Goal: Understand process/instructions: Learn how to perform a task or action

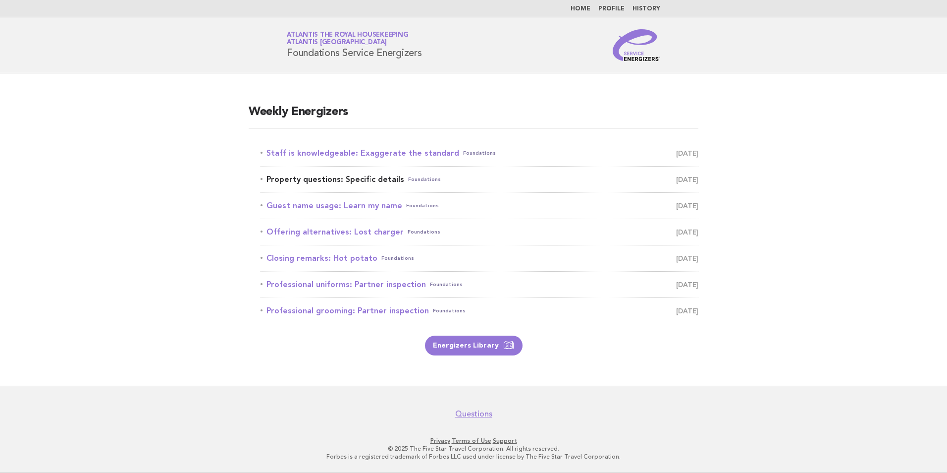
click at [376, 175] on link "Property questions: Specific details Foundations September 27" at bounding box center [480, 179] width 438 height 14
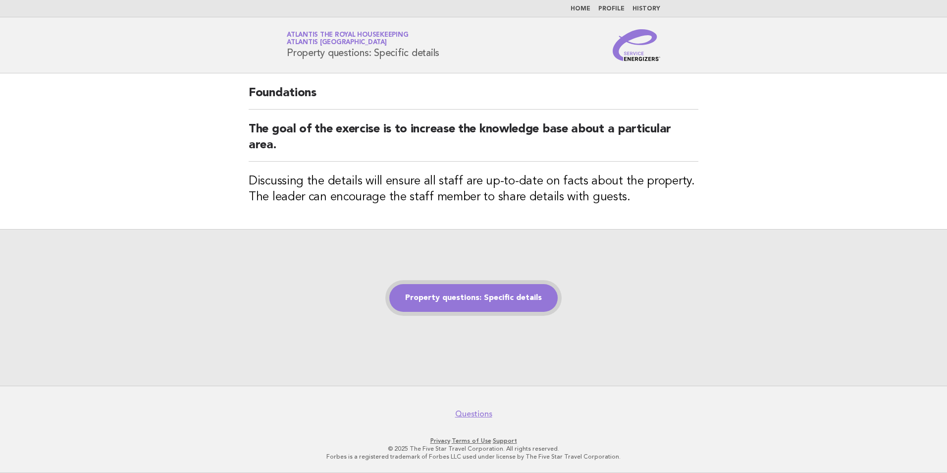
click at [498, 310] on link "Property questions: Specific details" at bounding box center [473, 298] width 168 height 28
click at [498, 298] on link "Property questions: Specific details" at bounding box center [473, 298] width 168 height 28
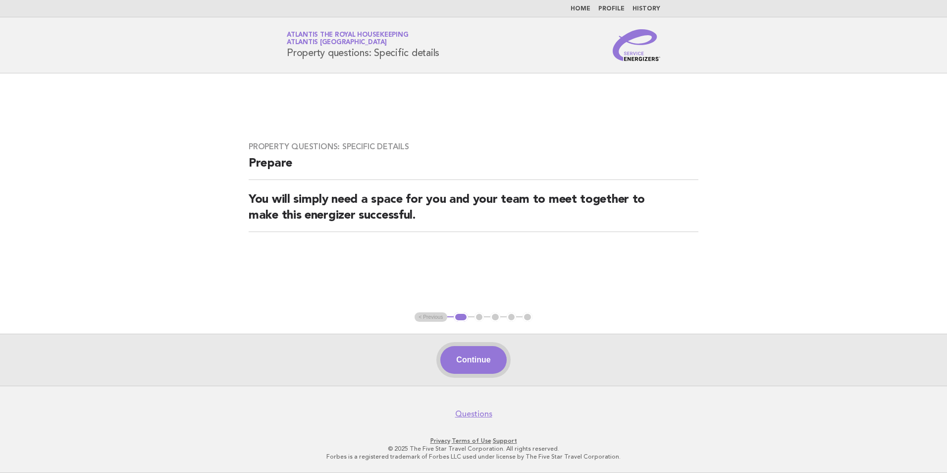
click at [490, 359] on button "Continue" at bounding box center [473, 360] width 66 height 28
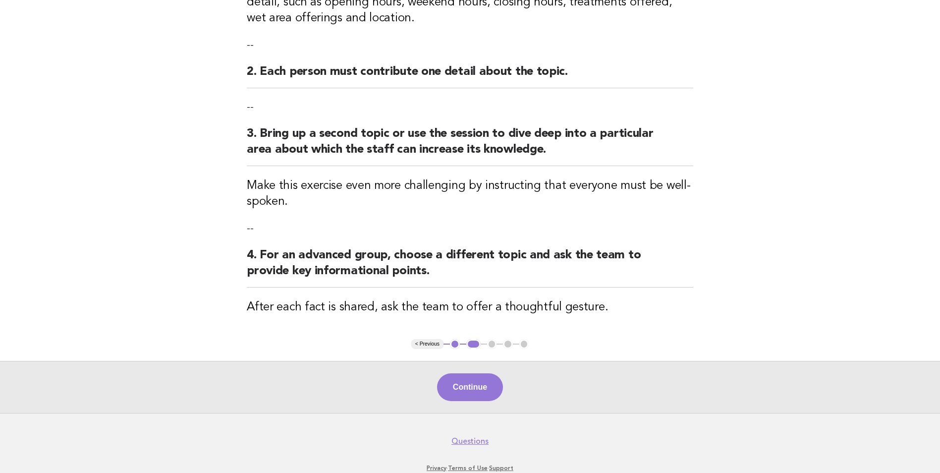
scroll to position [235, 0]
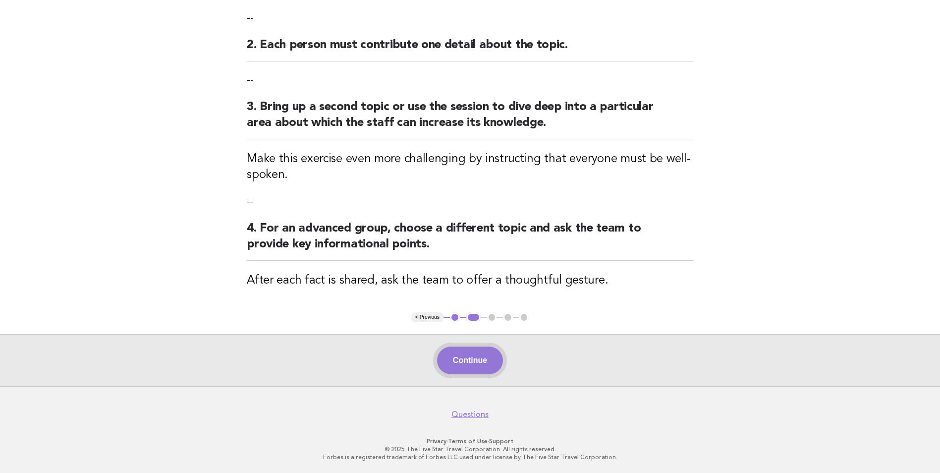
click at [474, 355] on button "Continue" at bounding box center [470, 360] width 66 height 28
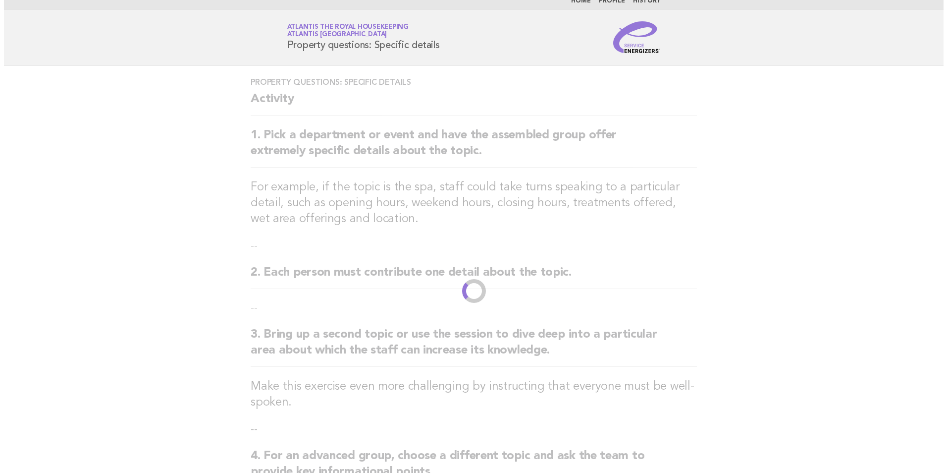
scroll to position [0, 0]
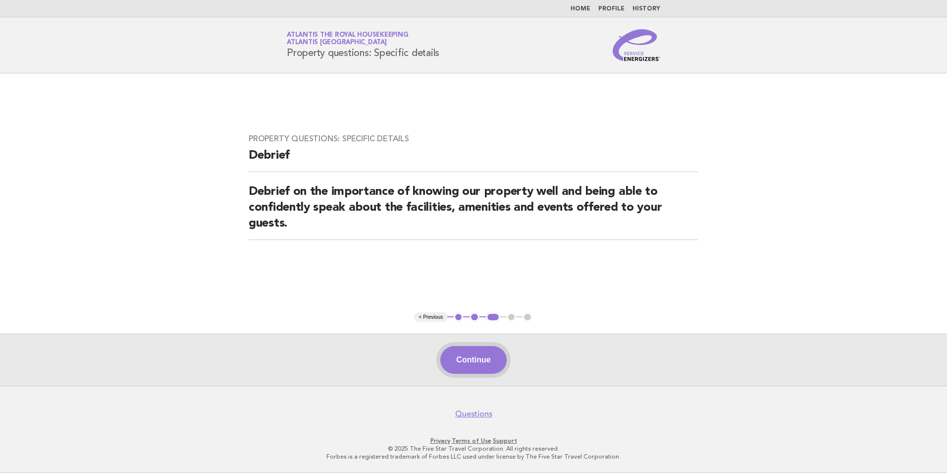
click at [477, 360] on button "Continue" at bounding box center [473, 360] width 66 height 28
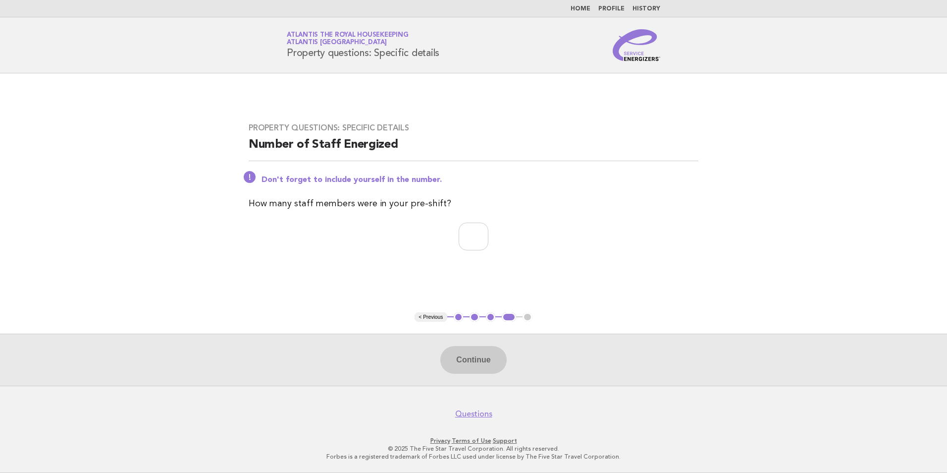
click at [578, 9] on link "Home" at bounding box center [581, 9] width 20 height 6
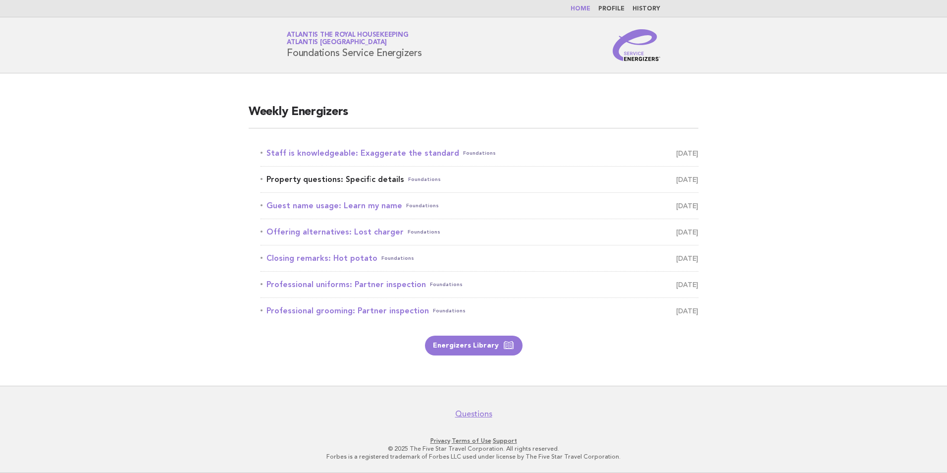
click at [386, 179] on link "Property questions: Specific details Foundations September 27" at bounding box center [480, 179] width 438 height 14
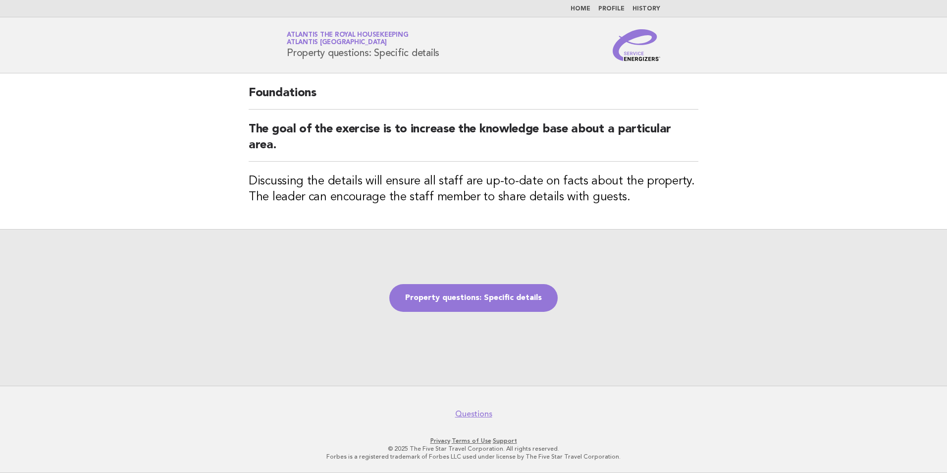
click at [586, 11] on link "Home" at bounding box center [581, 9] width 20 height 6
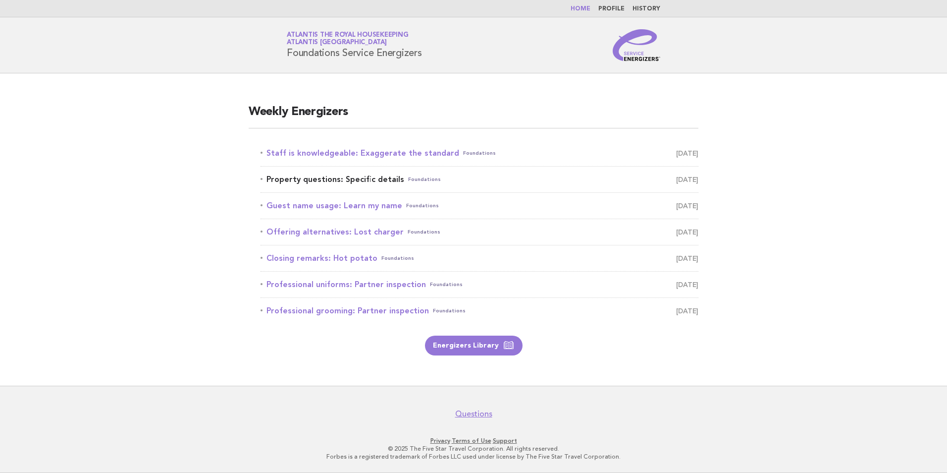
click at [361, 181] on link "Property questions: Specific details Foundations [DATE]" at bounding box center [480, 179] width 438 height 14
